Goal: Find specific page/section: Find specific page/section

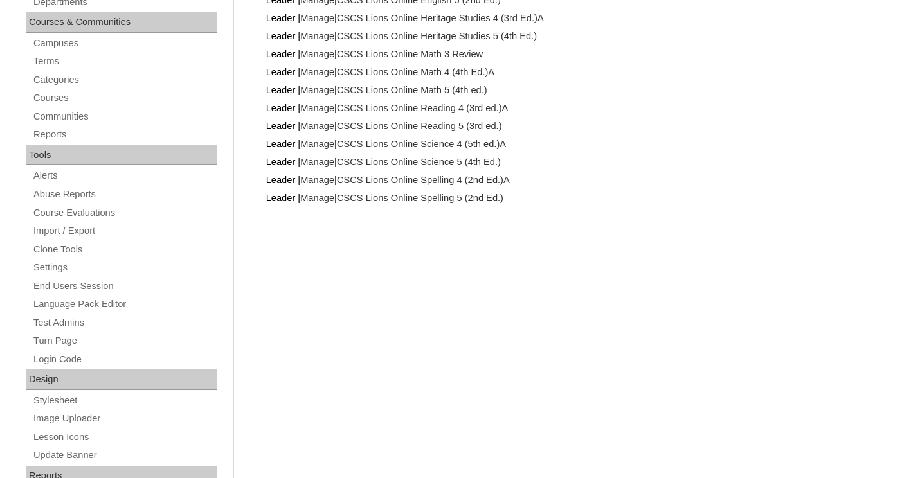
scroll to position [343, 0]
click at [71, 321] on link "Test Admins" at bounding box center [124, 322] width 185 height 16
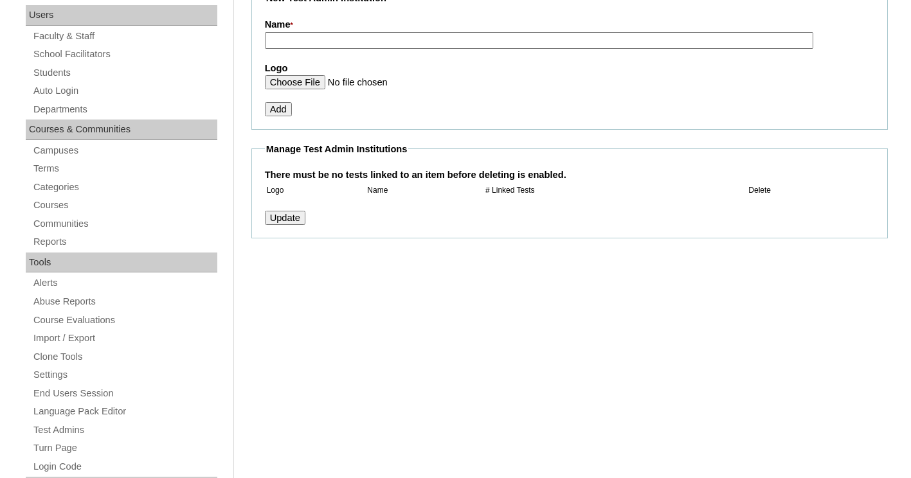
scroll to position [240, 0]
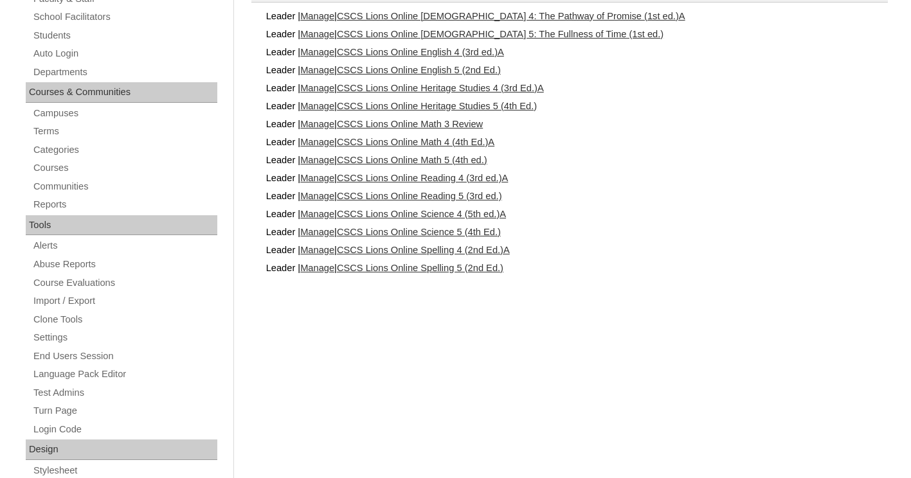
scroll to position [271, 0]
click at [397, 214] on link "CSCS Lions Online Science 4 (5th ed.)A" at bounding box center [421, 215] width 169 height 10
